Goal: Task Accomplishment & Management: Use online tool/utility

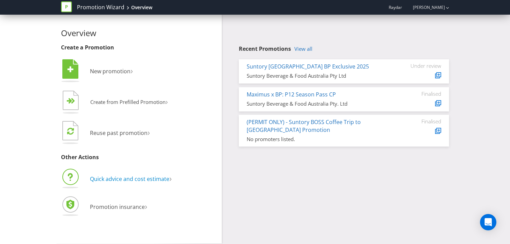
click at [112, 179] on span "Quick advice and cost estimate" at bounding box center [129, 178] width 79 height 7
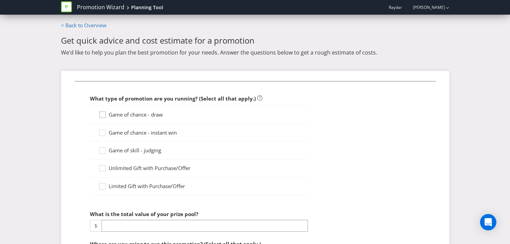
click at [103, 117] on icon at bounding box center [103, 116] width 10 height 10
click at [0, 0] on input "Game of chance - draw" at bounding box center [0, 0] width 0 height 0
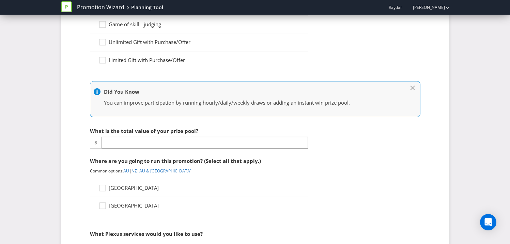
scroll to position [127, 0]
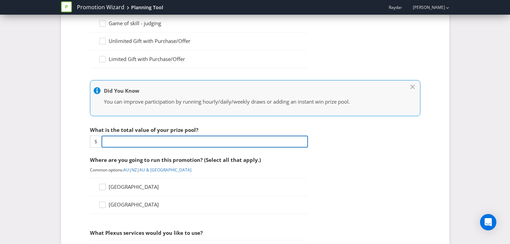
click at [113, 142] on input "number" at bounding box center [205, 142] width 206 height 12
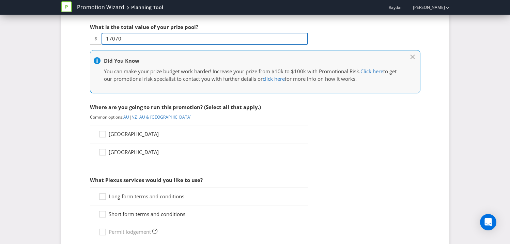
scroll to position [244, 0]
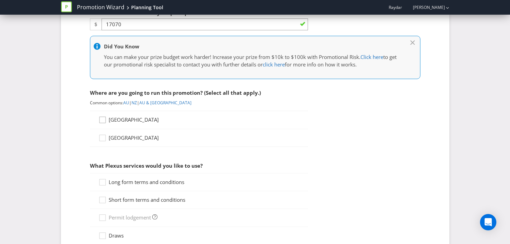
click at [103, 123] on icon at bounding box center [103, 121] width 10 height 10
click at [0, 0] on input "[GEOGRAPHIC_DATA]" at bounding box center [0, 0] width 0 height 0
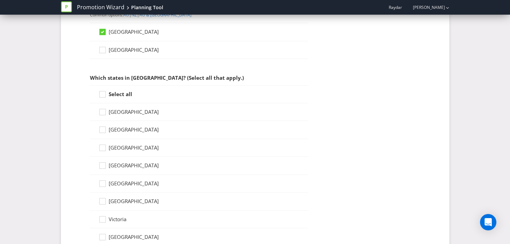
scroll to position [347, 0]
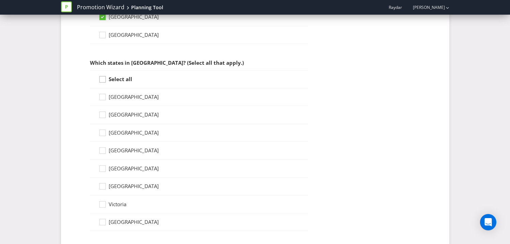
click at [103, 79] on icon at bounding box center [103, 81] width 10 height 10
click at [0, 0] on input "Select all" at bounding box center [0, 0] width 0 height 0
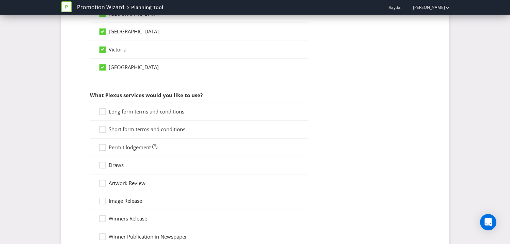
scroll to position [548, 0]
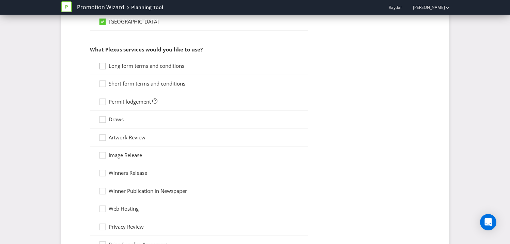
click at [102, 67] on icon at bounding box center [103, 67] width 10 height 10
click at [0, 0] on input "Long form terms and conditions" at bounding box center [0, 0] width 0 height 0
click at [104, 65] on icon at bounding box center [102, 66] width 6 height 6
click at [0, 0] on input "Long form terms and conditions" at bounding box center [0, 0] width 0 height 0
click at [102, 101] on icon at bounding box center [103, 103] width 10 height 10
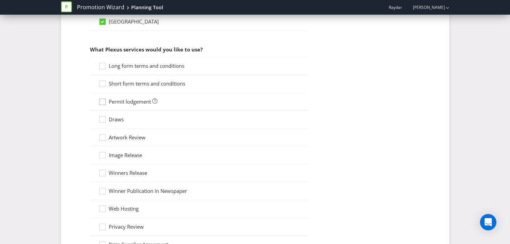
click at [0, 0] on input "Permit lodgement" at bounding box center [0, 0] width 0 height 0
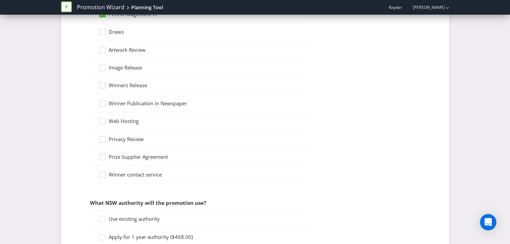
scroll to position [730, 0]
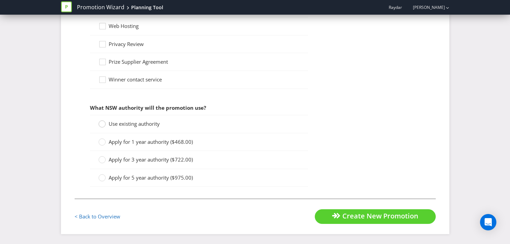
click at [102, 125] on circle at bounding box center [101, 124] width 7 height 7
click at [0, 0] on input "Use existing authority" at bounding box center [0, 0] width 0 height 0
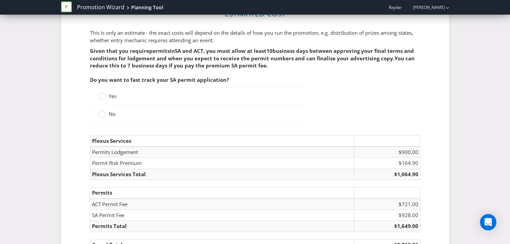
scroll to position [933, 0]
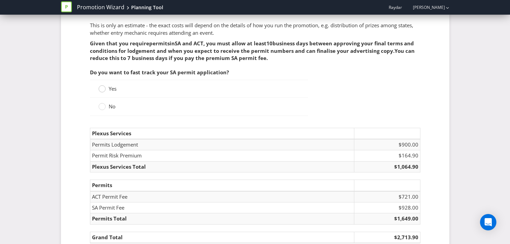
click at [104, 89] on circle at bounding box center [101, 89] width 7 height 7
click at [0, 0] on input "Yes" at bounding box center [0, 0] width 0 height 0
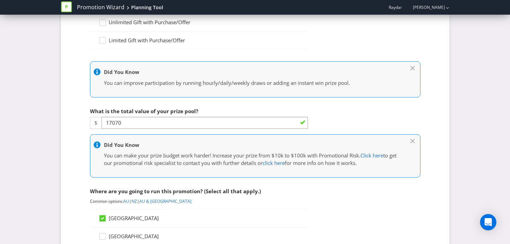
scroll to position [85, 0]
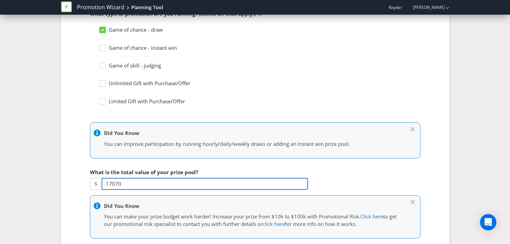
drag, startPoint x: 124, startPoint y: 182, endPoint x: 71, endPoint y: 182, distance: 53.5
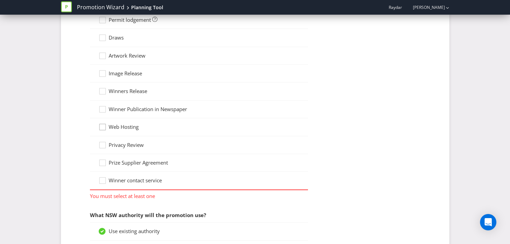
scroll to position [541, 0]
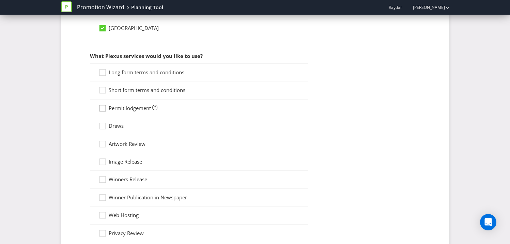
type input "11000"
click at [101, 109] on icon at bounding box center [103, 110] width 10 height 10
click at [0, 0] on input "Permit lodgement" at bounding box center [0, 0] width 0 height 0
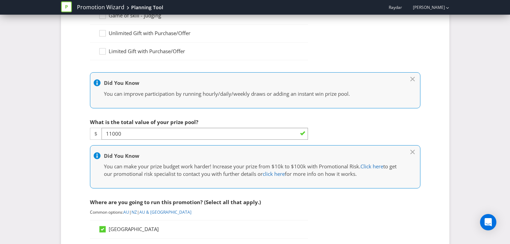
scroll to position [136, 0]
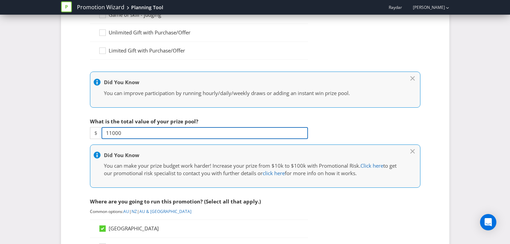
click at [127, 133] on input "11000" at bounding box center [205, 133] width 206 height 12
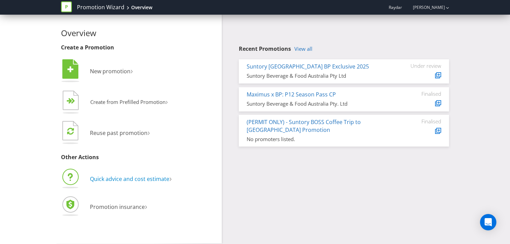
click at [104, 179] on span "Quick advice and cost estimate" at bounding box center [129, 178] width 79 height 7
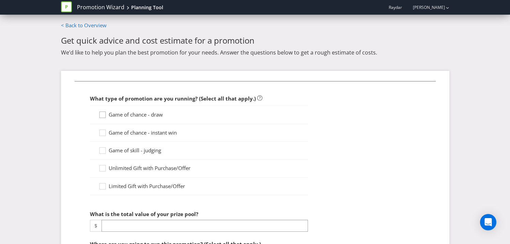
click at [103, 117] on icon at bounding box center [103, 116] width 10 height 10
click at [0, 0] on input "Game of chance - draw" at bounding box center [0, 0] width 0 height 0
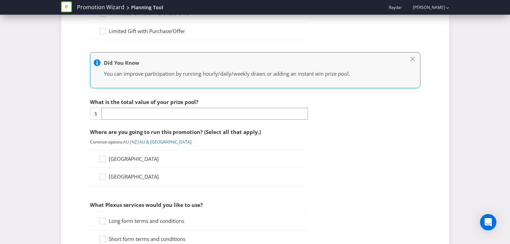
scroll to position [165, 0]
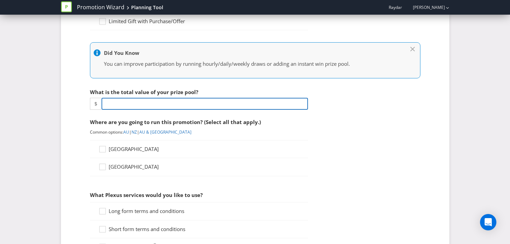
click at [117, 108] on input "number" at bounding box center [205, 104] width 206 height 12
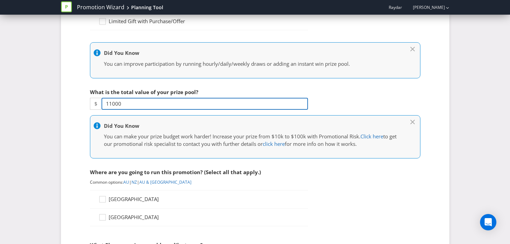
type input "11000"
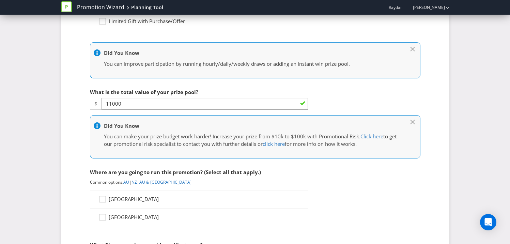
click at [79, 166] on fieldset "What type of promotion are you running? (Select all that apply.) Game of chance…" at bounding box center [255, 197] width 361 height 563
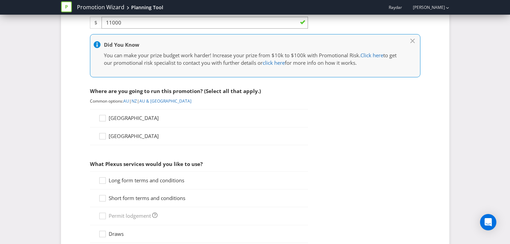
scroll to position [260, 0]
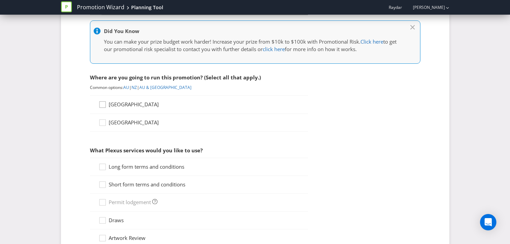
click at [105, 103] on icon at bounding box center [103, 106] width 10 height 10
click at [0, 0] on input "[GEOGRAPHIC_DATA]" at bounding box center [0, 0] width 0 height 0
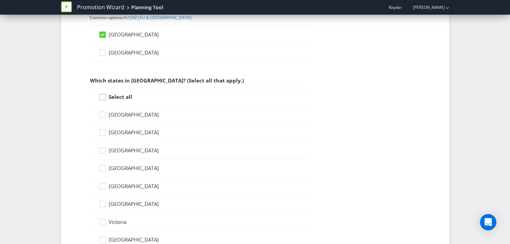
click at [102, 98] on icon at bounding box center [103, 98] width 10 height 10
click at [0, 0] on input "Select all" at bounding box center [0, 0] width 0 height 0
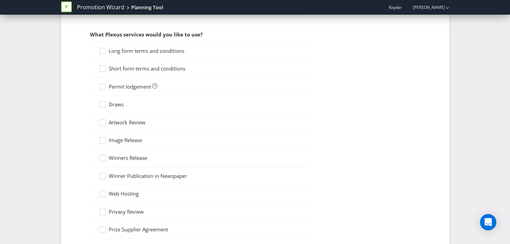
scroll to position [547, 0]
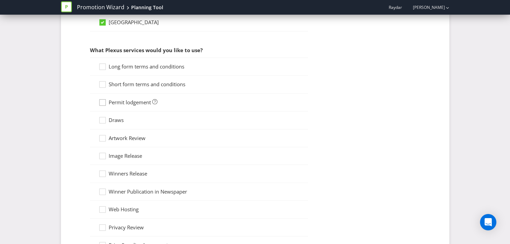
click at [103, 102] on icon at bounding box center [103, 104] width 10 height 10
click at [0, 0] on input "Permit lodgement" at bounding box center [0, 0] width 0 height 0
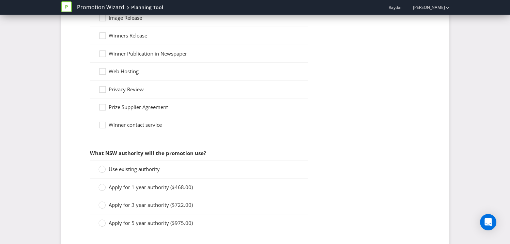
scroll to position [730, 0]
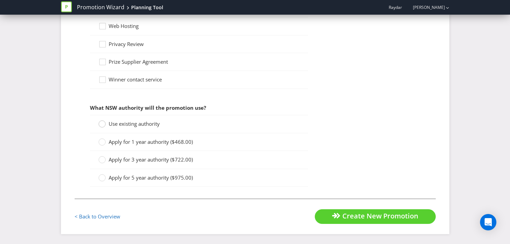
click at [102, 126] on circle at bounding box center [101, 124] width 7 height 7
click at [0, 0] on input "Use existing authority" at bounding box center [0, 0] width 0 height 0
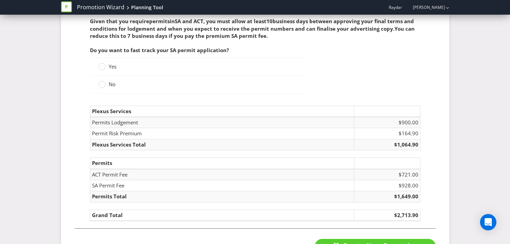
scroll to position [965, 0]
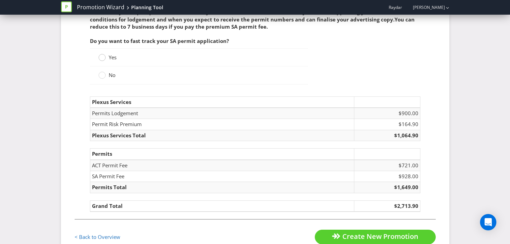
click at [99, 57] on circle at bounding box center [101, 57] width 7 height 7
click at [0, 0] on input "Yes" at bounding box center [0, 0] width 0 height 0
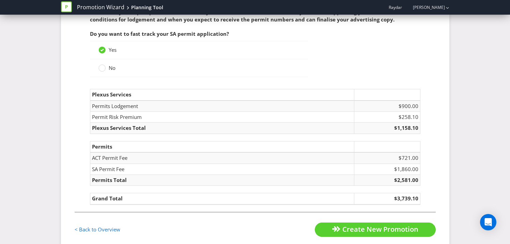
scroll to position [978, 0]
